Goal: Information Seeking & Learning: Understand process/instructions

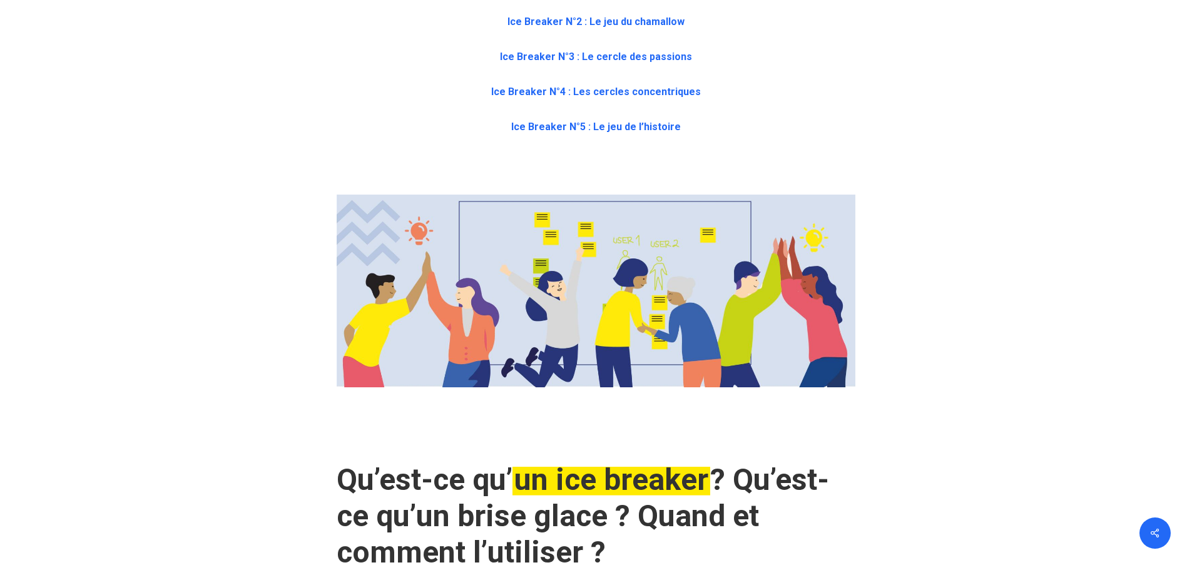
scroll to position [814, 0]
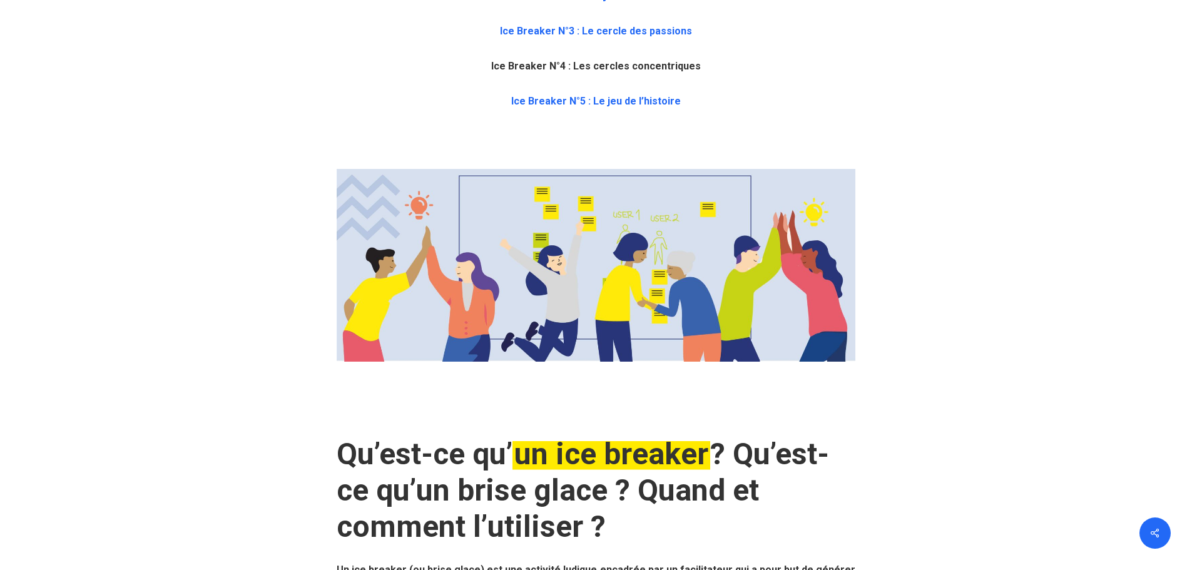
click at [536, 68] on b "Ice Breaker N°4 : Les cercles concentriques" at bounding box center [596, 66] width 210 height 12
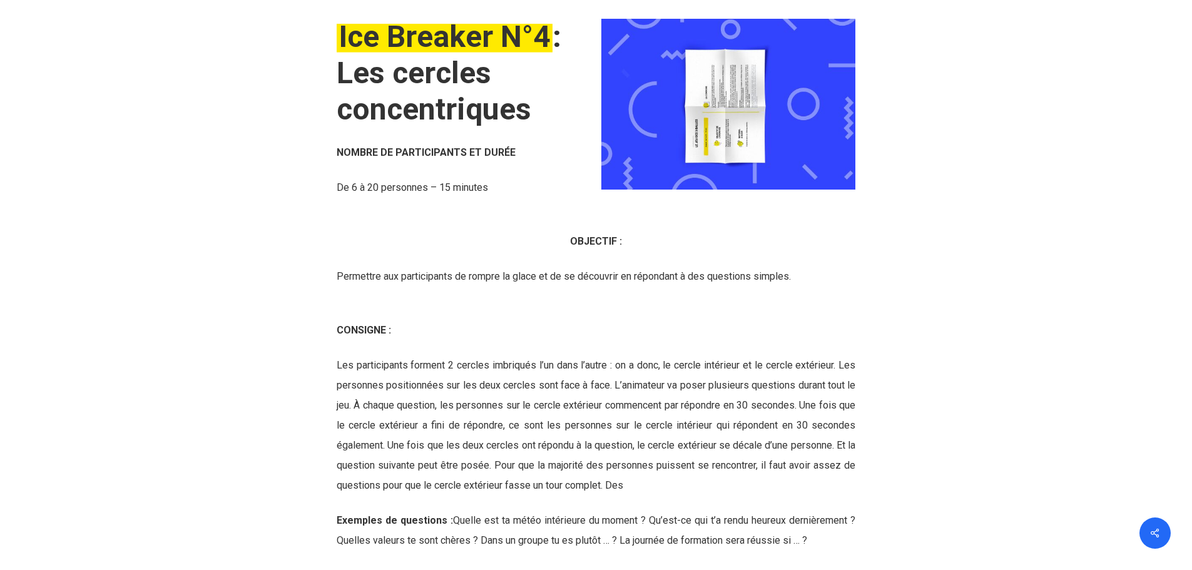
scroll to position [4691, 0]
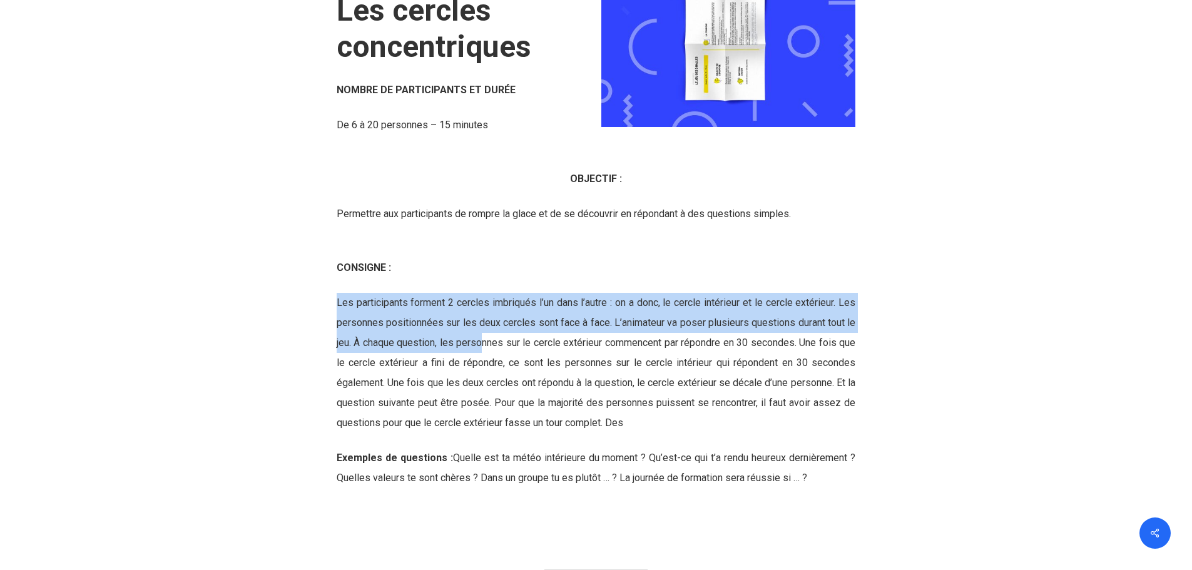
drag, startPoint x: 476, startPoint y: 294, endPoint x: 494, endPoint y: 348, distance: 57.4
click at [494, 348] on div "CONSIGNE : Les participants forment 2 cercles imbriqués l’un dans l’autre : on …" at bounding box center [596, 373] width 519 height 230
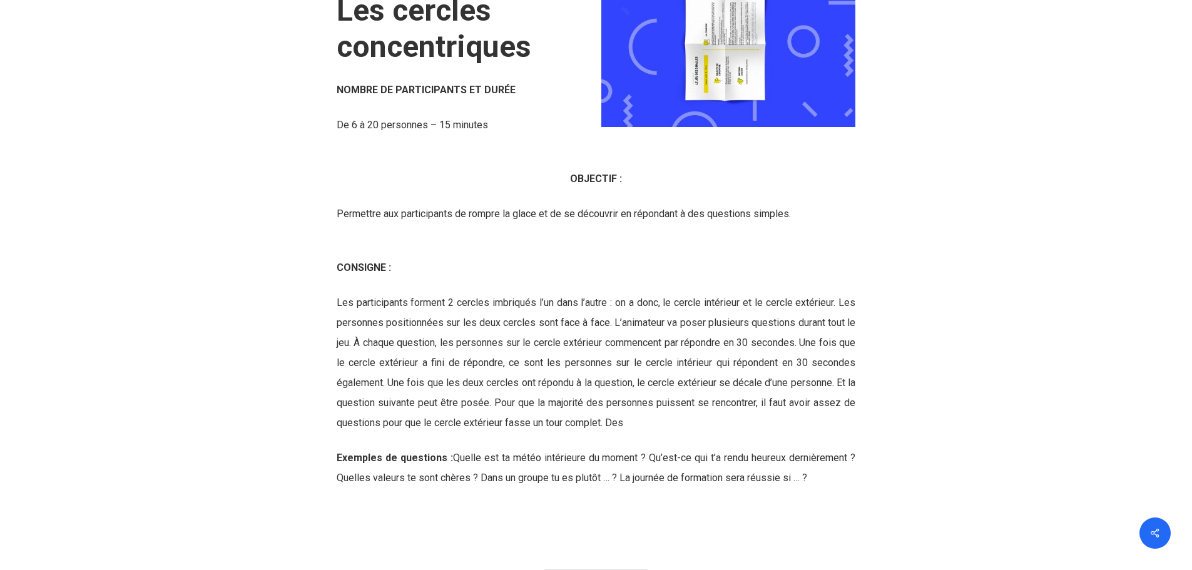
click at [499, 352] on span "Les participants forment 2 cercles imbriqués l’un dans l’autre : on a donc, le …" at bounding box center [596, 363] width 519 height 132
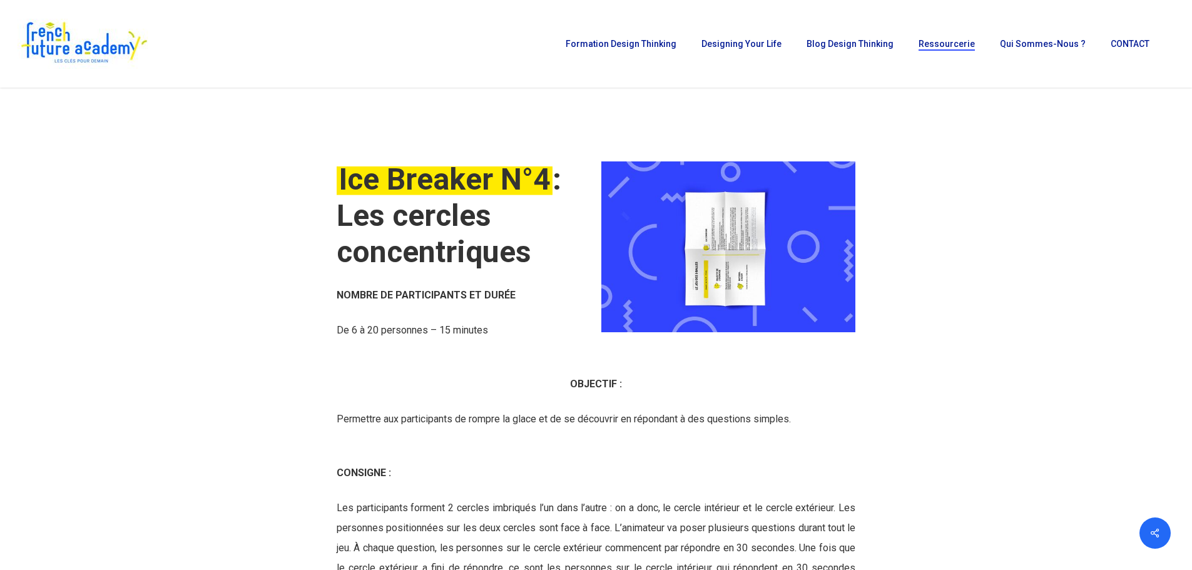
scroll to position [4441, 0]
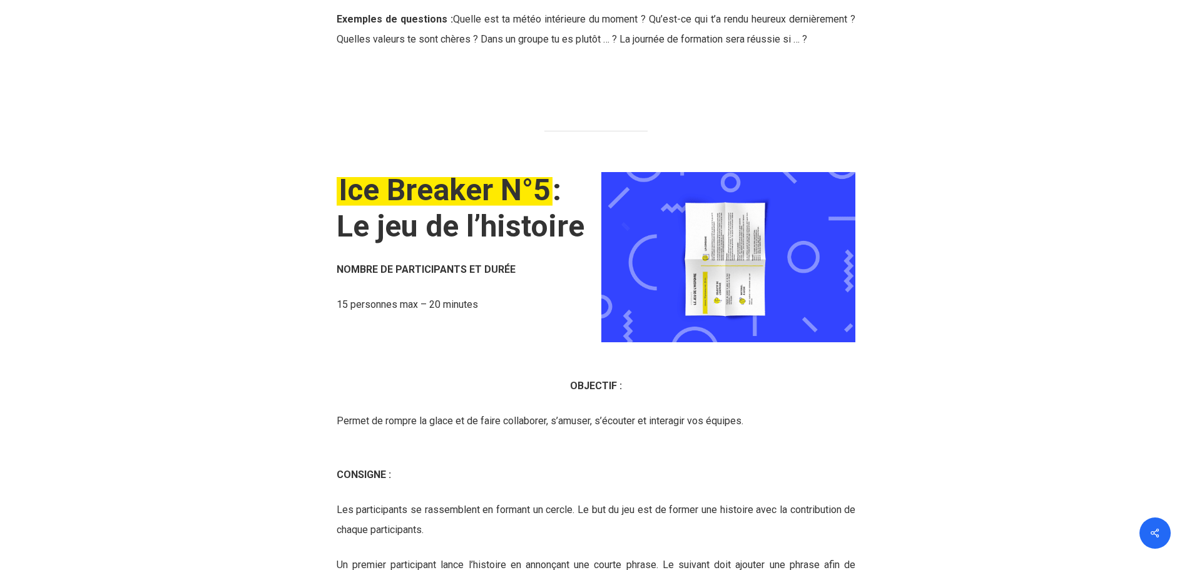
scroll to position [5132, 0]
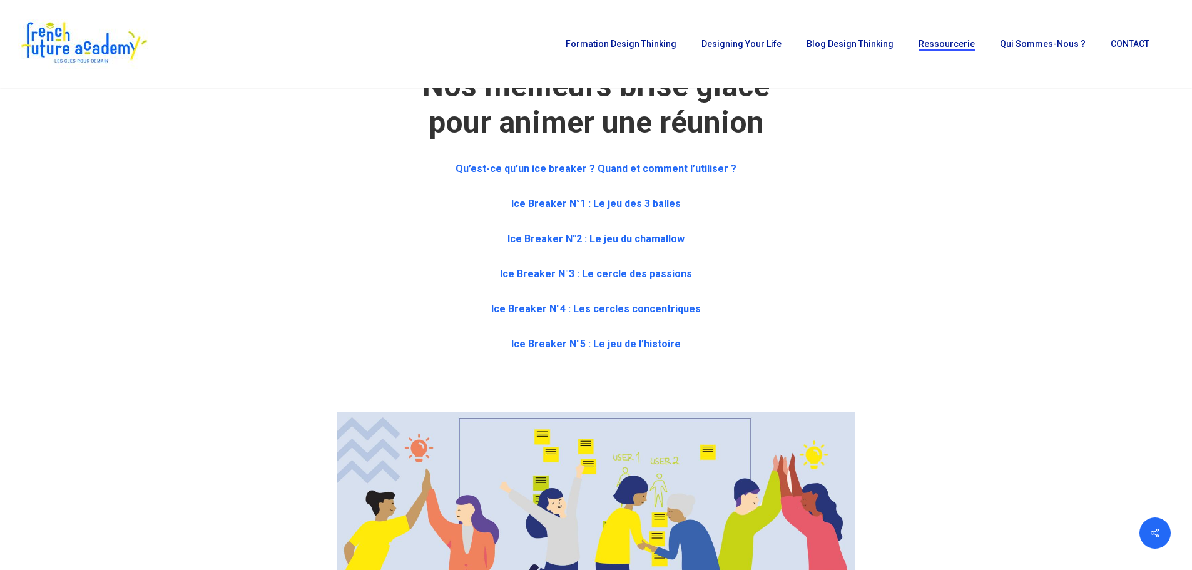
scroll to position [563, 0]
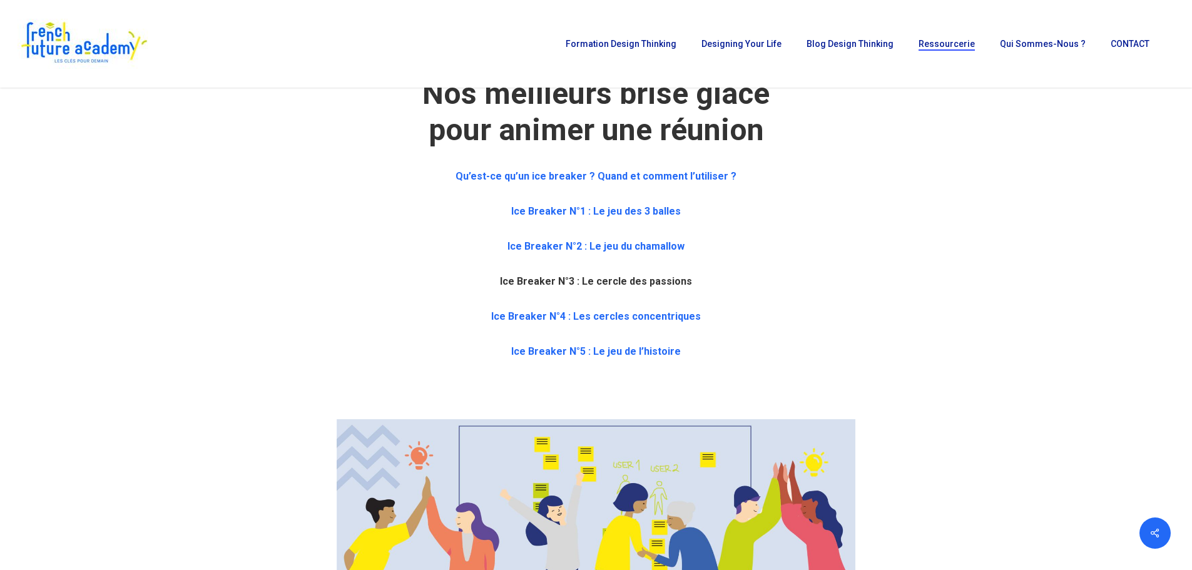
click at [642, 284] on b "Ice Breaker N°3 : Le cercle des passions" at bounding box center [596, 281] width 192 height 12
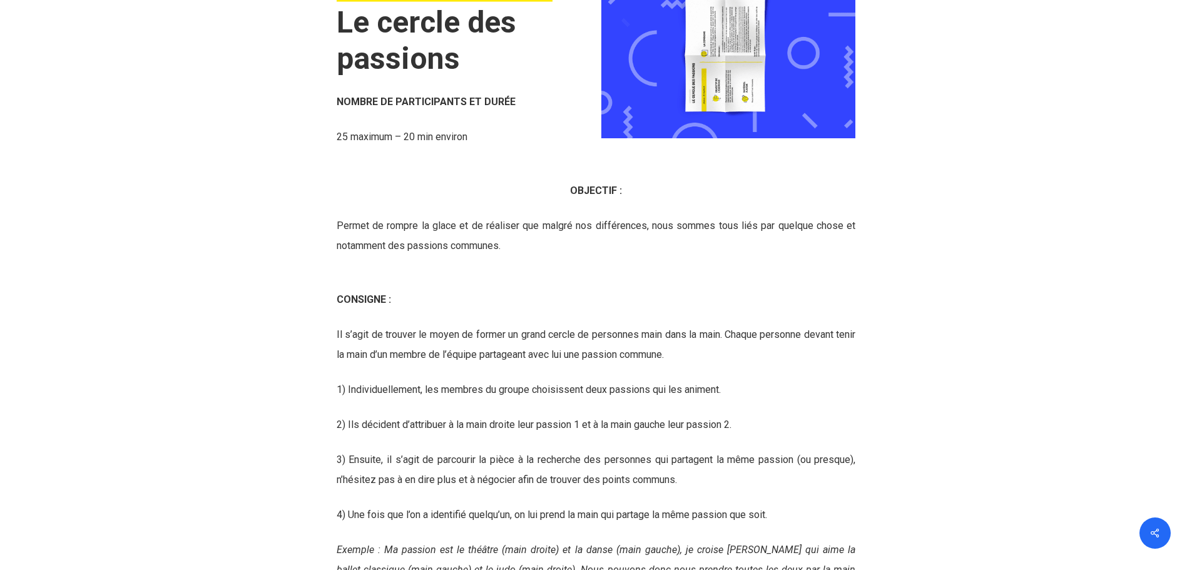
scroll to position [3585, 0]
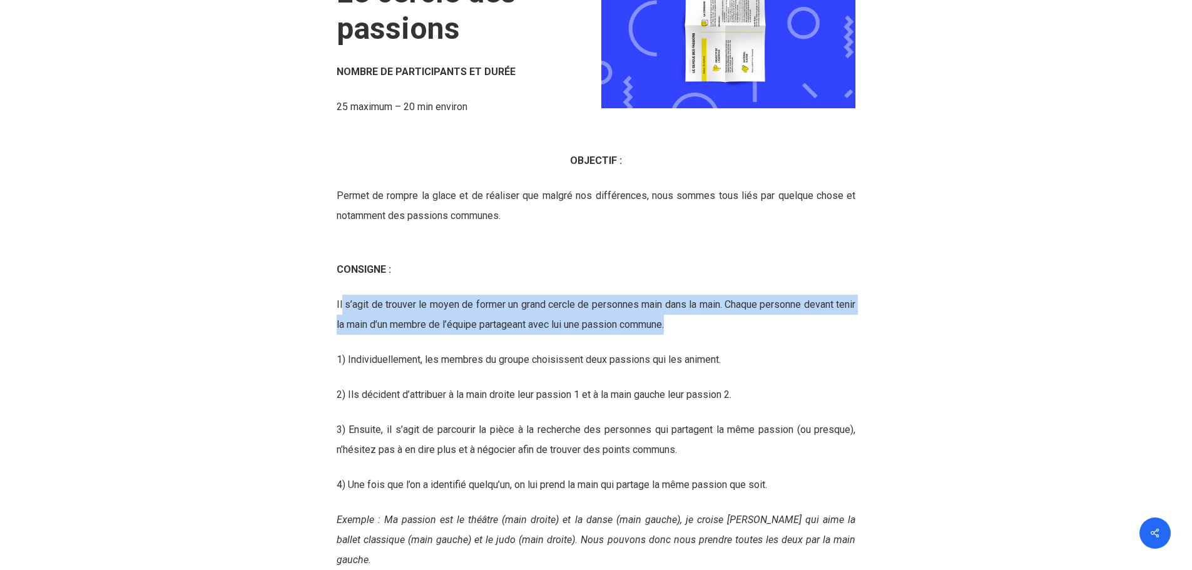
drag, startPoint x: 695, startPoint y: 352, endPoint x: 342, endPoint y: 330, distance: 354.3
click at [342, 330] on span "Il s’agit de trouver le moyen de former un grand cercle de personnes main dans …" at bounding box center [596, 315] width 519 height 32
click at [349, 335] on p "Il s’agit de trouver le moyen de former un grand cercle de personnes main dans …" at bounding box center [596, 322] width 519 height 55
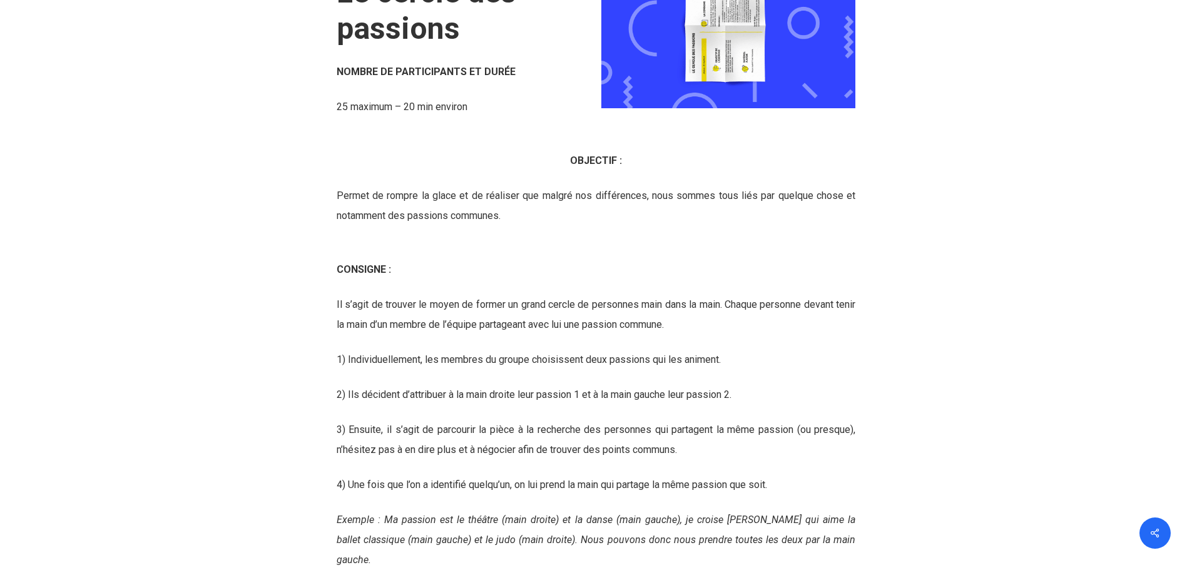
drag, startPoint x: 335, startPoint y: 329, endPoint x: 744, endPoint y: 345, distance: 409.6
click at [744, 345] on div "Ice Breaker N°3 : Le cercle des passions NOMBRE DE PARTICIPANTS ET DURÉE 25 max…" at bounding box center [596, 325] width 532 height 871
click at [747, 379] on p "1) Individuellement, les membres du groupe choisissent deux passions qui les an…" at bounding box center [596, 367] width 519 height 35
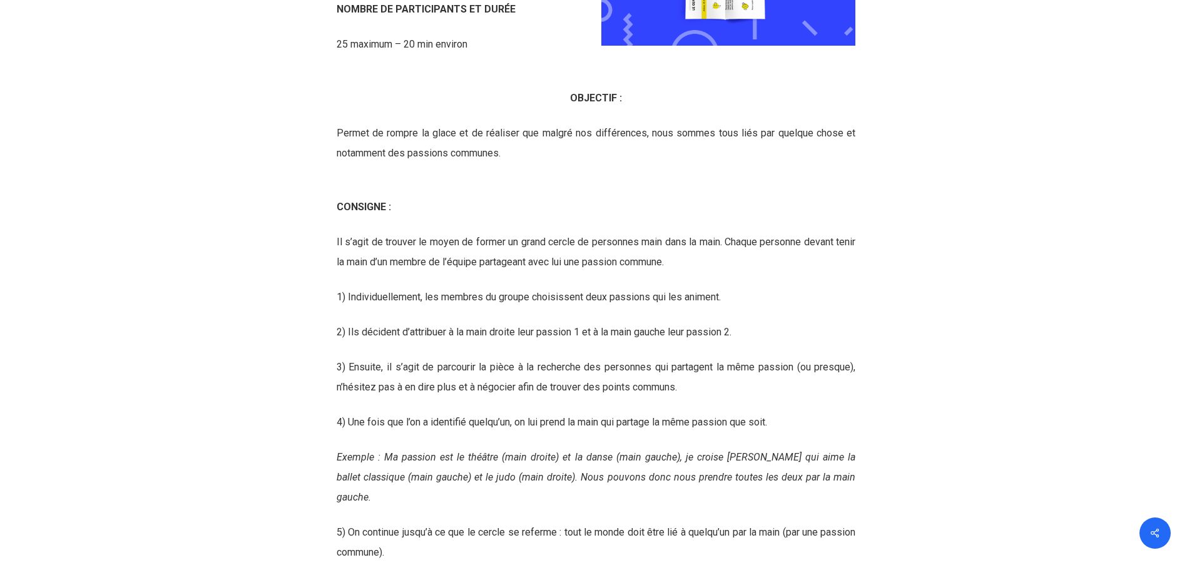
drag, startPoint x: 708, startPoint y: 411, endPoint x: 459, endPoint y: 377, distance: 250.7
click at [459, 377] on div "CONSIGNE : Il s’agit de trouver le moyen de former un grand cercle de personnes…" at bounding box center [596, 432] width 519 height 471
click at [613, 393] on span "3) Ensuite, il s’agit de parcourir la pièce à la recherche des personnes qui pa…" at bounding box center [596, 377] width 519 height 32
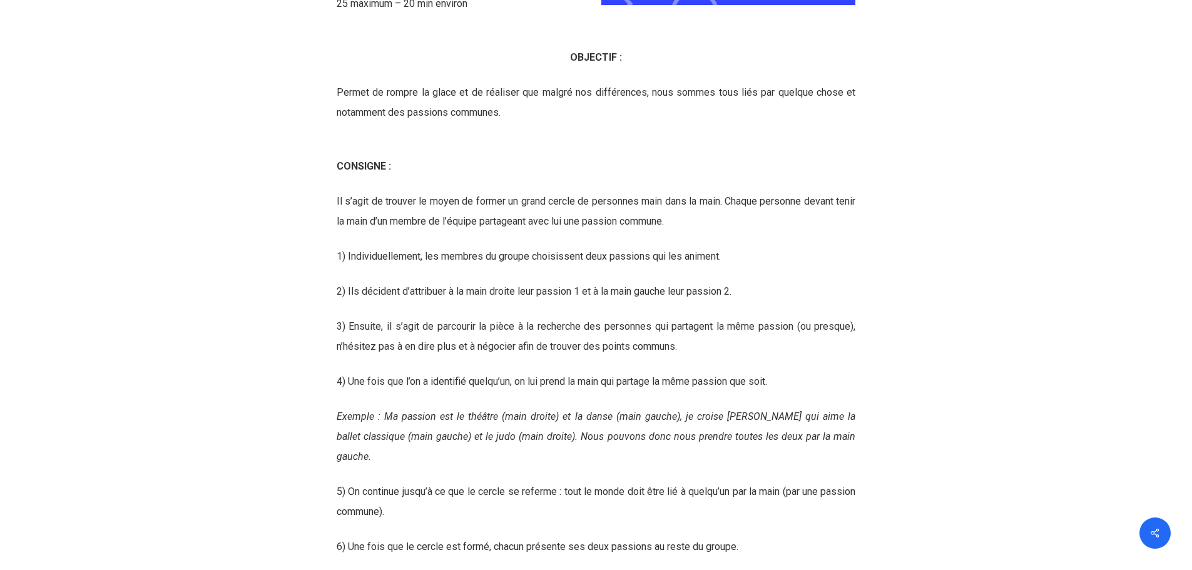
scroll to position [3710, 0]
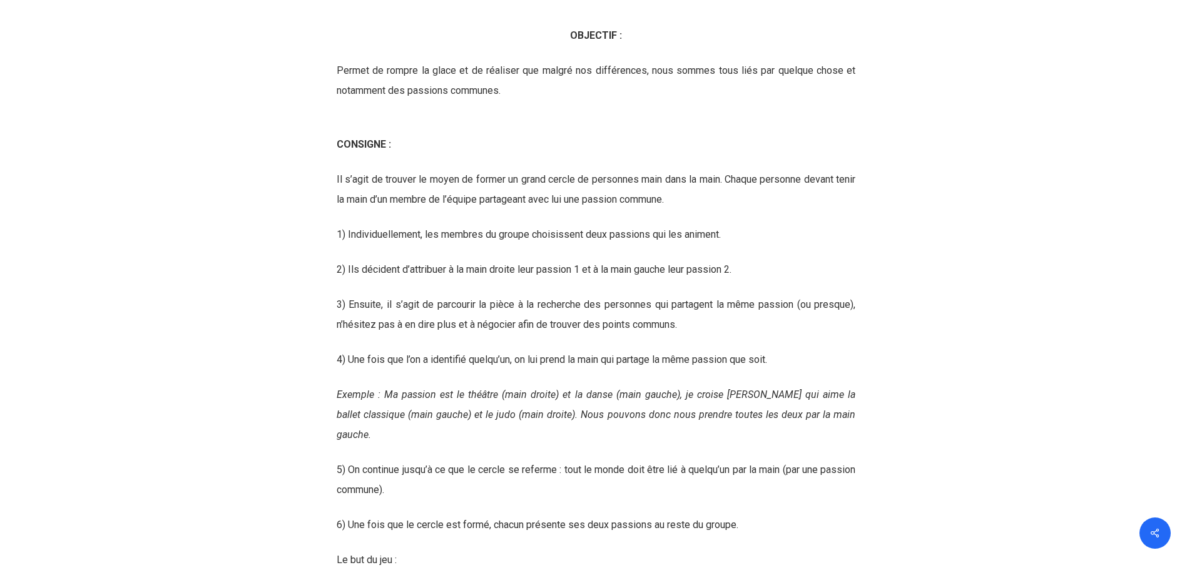
drag, startPoint x: 778, startPoint y: 385, endPoint x: 333, endPoint y: 260, distance: 462.1
click at [333, 260] on div "Ice Breaker N°3 : Le cercle des passions NOMBRE DE PARTICIPANTS ET DURÉE 25 max…" at bounding box center [596, 200] width 532 height 871
copy div "1) Individuellement, les membres du groupe choisissent deux passions qui les an…"
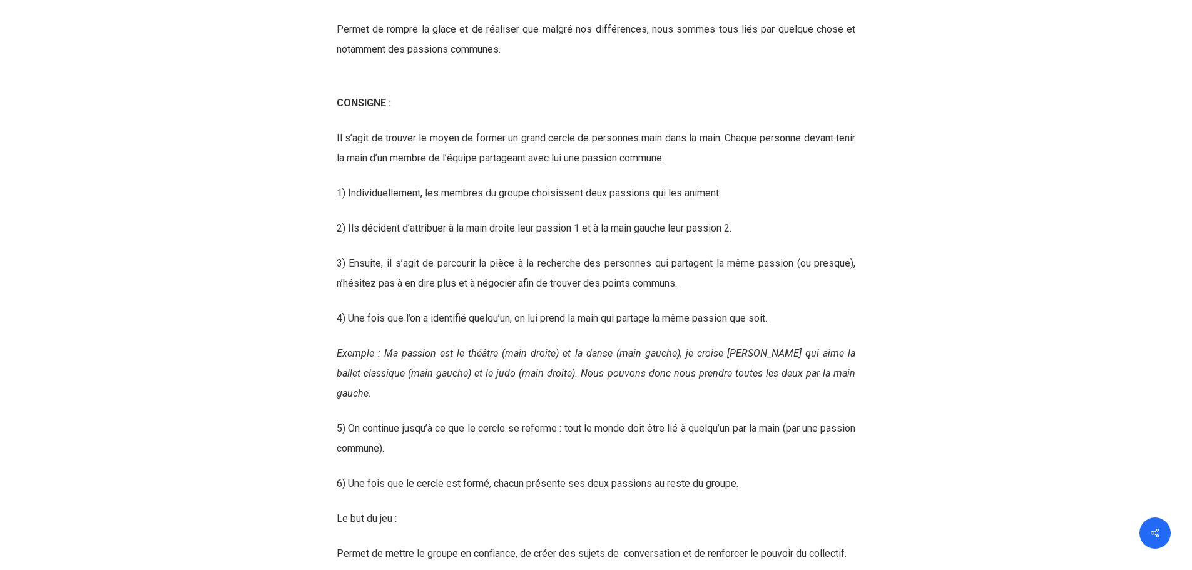
scroll to position [3773, 0]
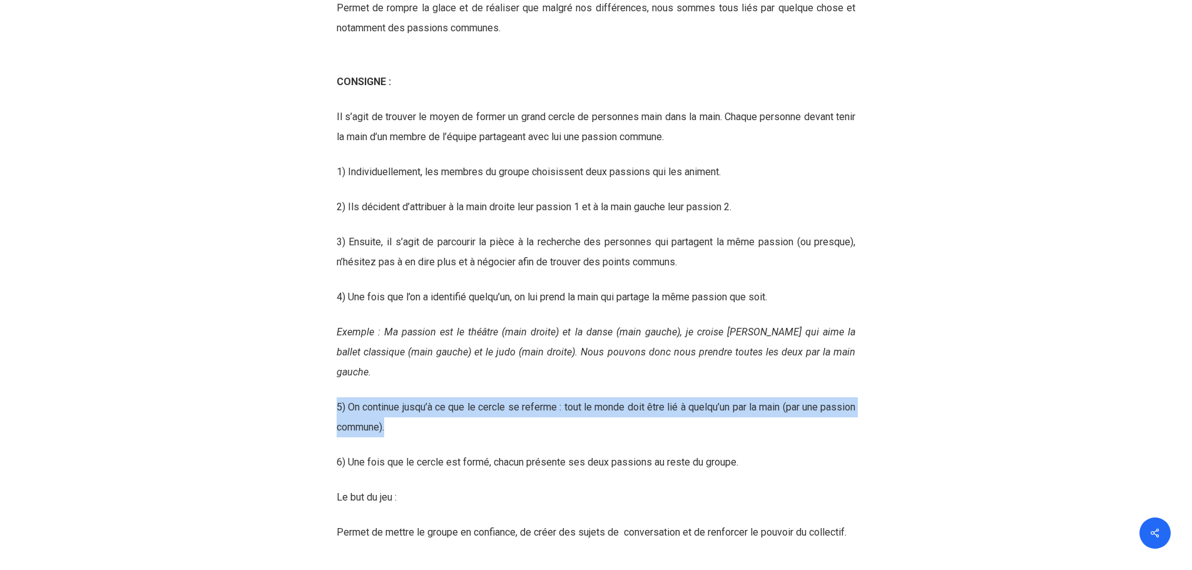
drag, startPoint x: 424, startPoint y: 429, endPoint x: 332, endPoint y: 409, distance: 93.5
click at [332, 409] on div "Ice Breaker N°3 : Le cercle des passions NOMBRE DE PARTICIPANTS ET DURÉE 25 max…" at bounding box center [596, 138] width 532 height 871
copy span "5) On continue jusqu’à ce que le cercle se referme : tout le monde doit être li…"
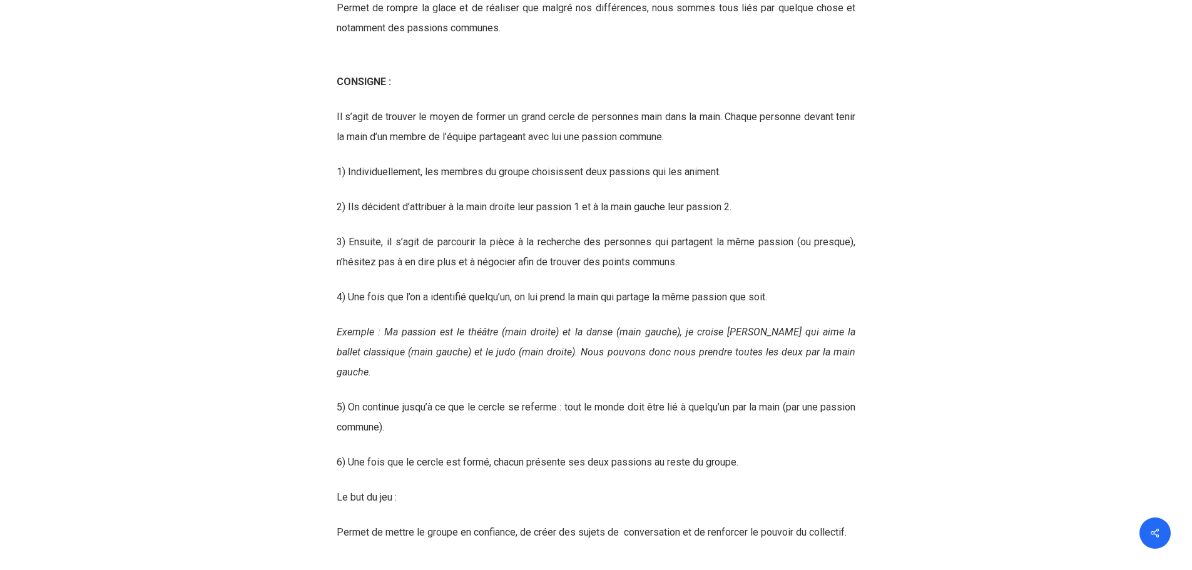
click at [610, 464] on span "6) Une fois que le cercle est formé, chacun présente ses deux passions au reste…" at bounding box center [538, 462] width 402 height 12
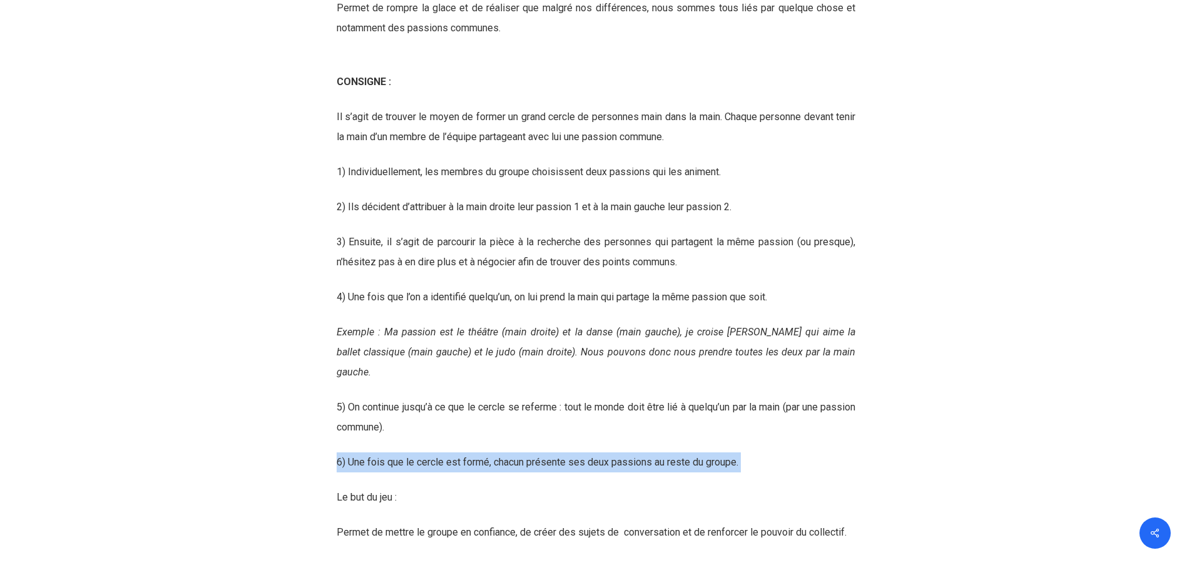
click at [610, 464] on span "6) Une fois que le cercle est formé, chacun présente ses deux passions au reste…" at bounding box center [538, 462] width 402 height 12
copy div "6) Une fois que le cercle est formé, chacun présente ses deux passions au reste…"
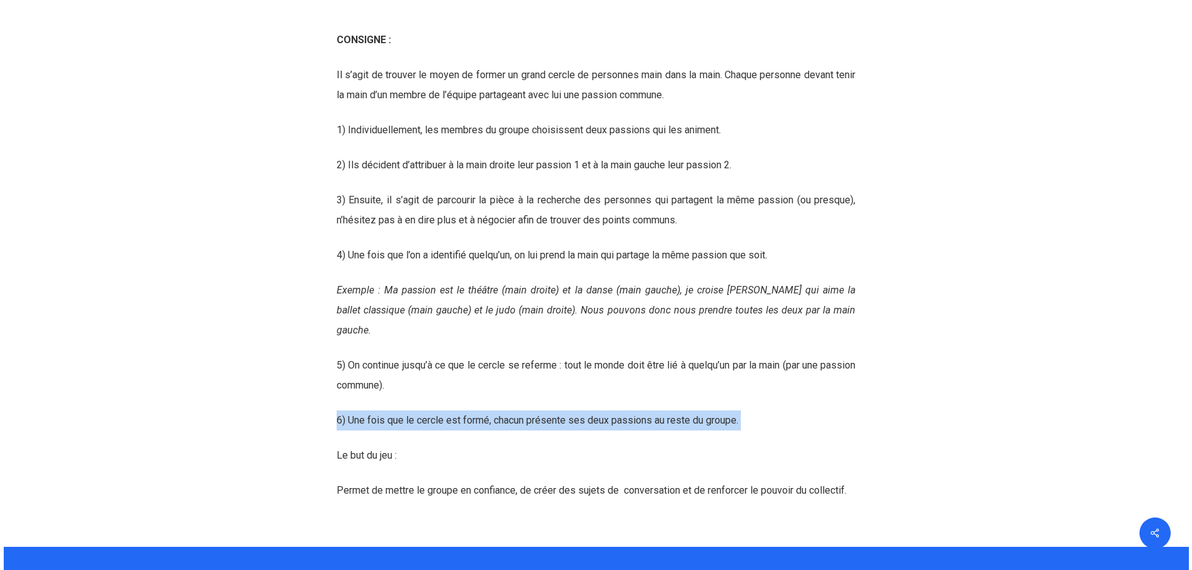
scroll to position [3835, 0]
